Goal: Information Seeking & Learning: Find specific fact

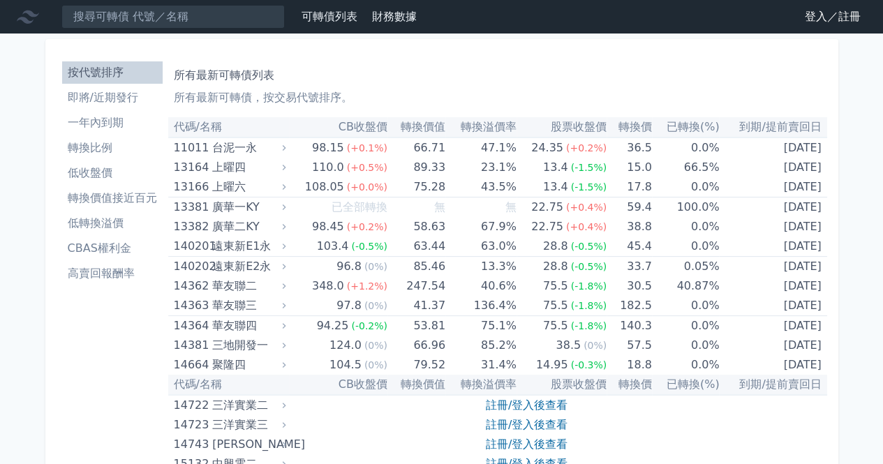
click at [831, 20] on link "登入／註冊" at bounding box center [833, 17] width 78 height 22
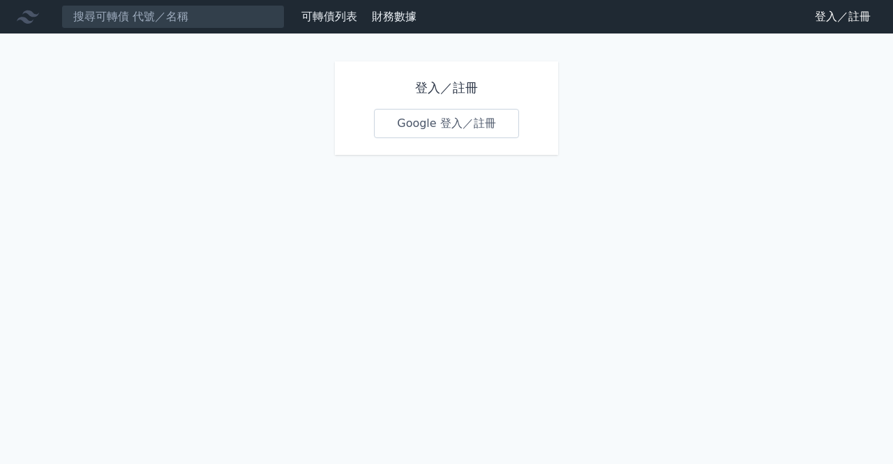
click at [462, 124] on link "Google 登入／註冊" at bounding box center [446, 123] width 145 height 29
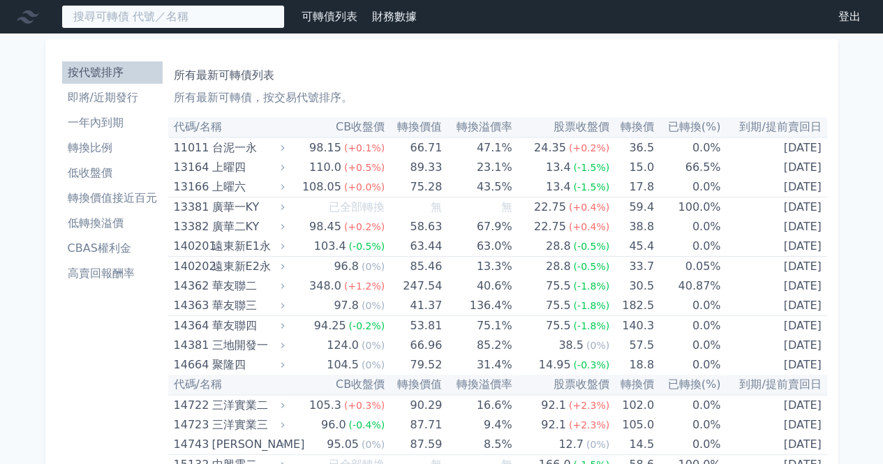
click at [228, 14] on input at bounding box center [172, 17] width 223 height 24
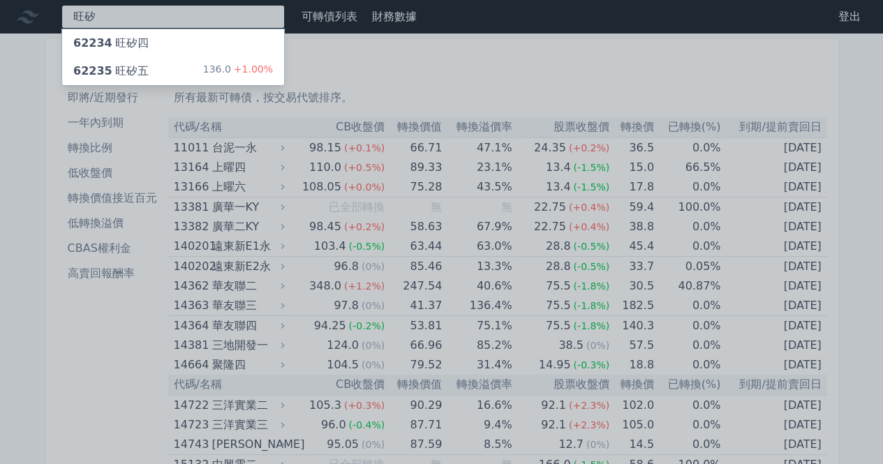
type input "旺矽"
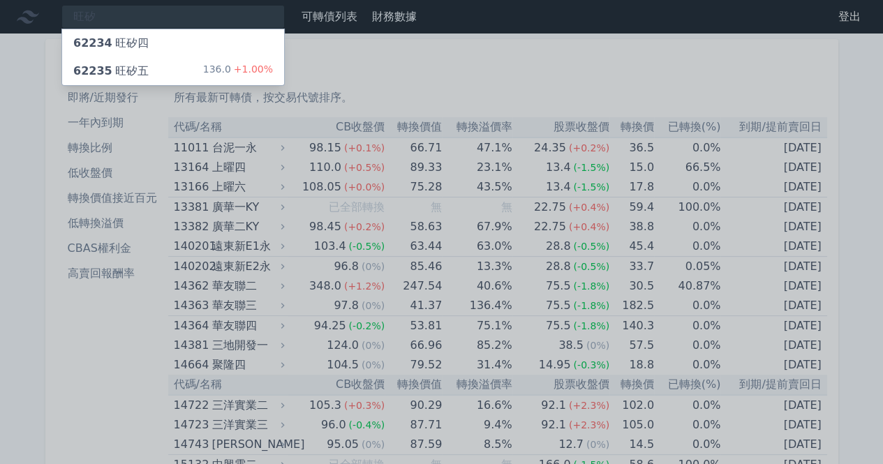
click at [145, 66] on div "62235 旺矽五 136.0 +1.00%" at bounding box center [173, 71] width 222 height 28
